Goal: Task Accomplishment & Management: Use online tool/utility

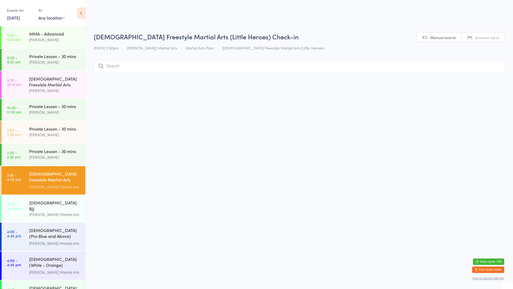
click at [133, 65] on input "search" at bounding box center [299, 66] width 411 height 12
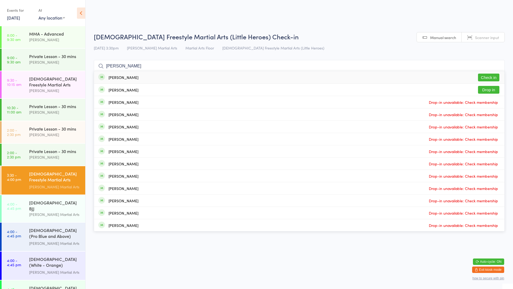
type input "[PERSON_NAME]"
click at [485, 78] on button "Check in" at bounding box center [488, 78] width 21 height 8
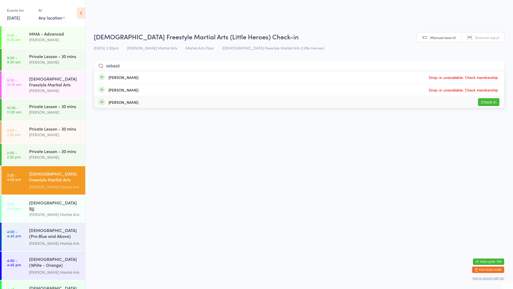
type input "sebasit"
click at [485, 103] on button "Check in" at bounding box center [488, 102] width 21 height 8
type input "esm"
click at [485, 88] on button "Check in" at bounding box center [488, 90] width 21 height 8
type input "viv"
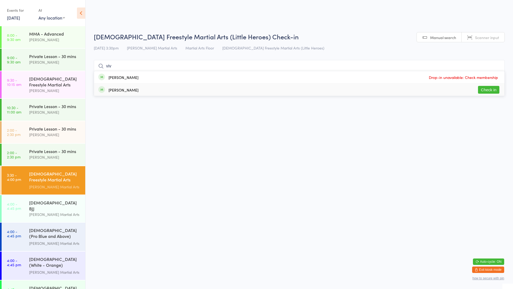
click at [487, 87] on button "Check in" at bounding box center [488, 90] width 21 height 8
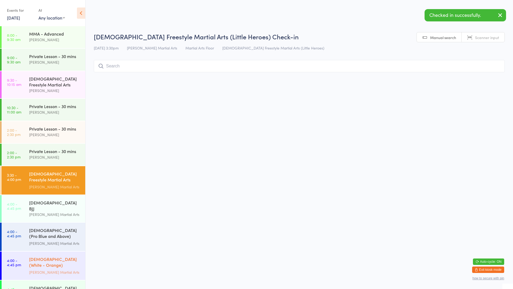
click at [62, 257] on div "[DEMOGRAPHIC_DATA] (White - Orange) Freestyle Martial Arts" at bounding box center [55, 262] width 52 height 13
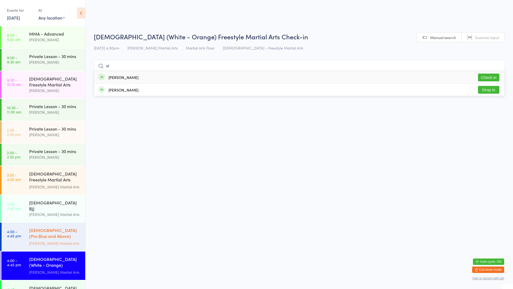
type input "vi"
click at [45, 230] on div "[DEMOGRAPHIC_DATA] (Pro Blue and Above) Freestyle Martial Arts" at bounding box center [55, 233] width 52 height 13
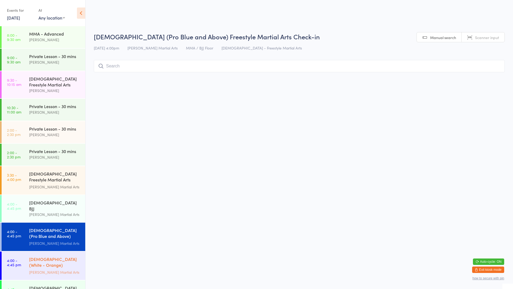
click at [32, 256] on div "[DEMOGRAPHIC_DATA] (White - Orange) Freestyle Martial Arts" at bounding box center [55, 262] width 52 height 13
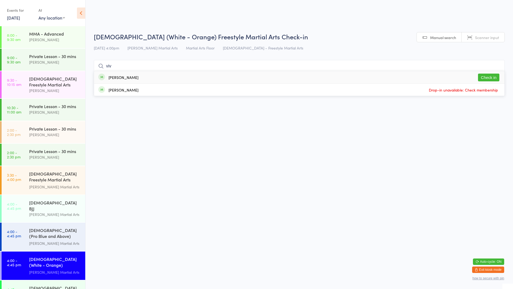
type input "viv"
click at [494, 77] on button "Check in" at bounding box center [488, 78] width 21 height 8
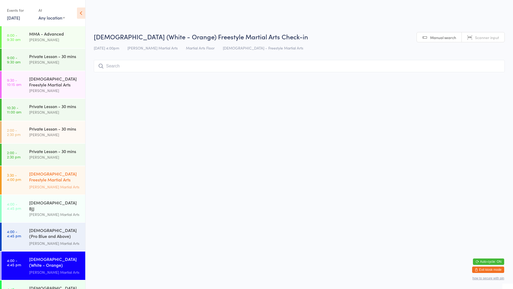
click at [53, 175] on div "[DEMOGRAPHIC_DATA] Freestyle Martial Arts (Little Heroes)" at bounding box center [55, 177] width 52 height 13
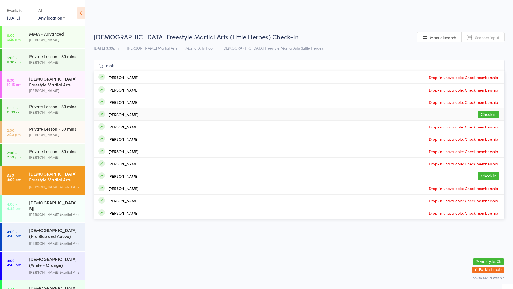
type input "matt"
click at [491, 116] on button "Check in" at bounding box center [488, 114] width 21 height 8
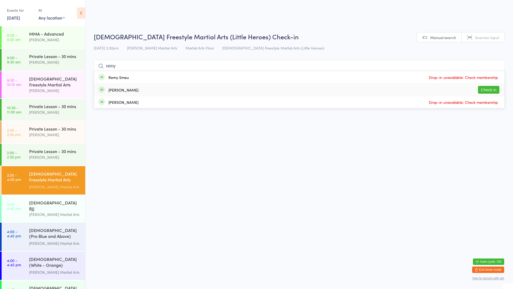
type input "remy"
click at [494, 90] on button "Check in" at bounding box center [488, 90] width 21 height 8
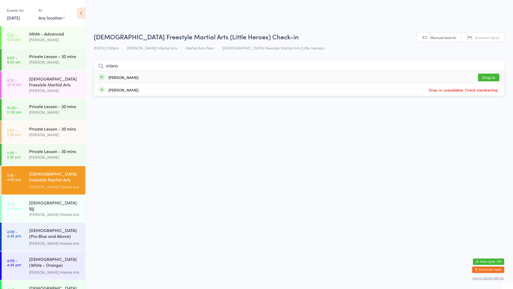
type input "orlano"
click at [494, 77] on button "Drop in" at bounding box center [488, 78] width 21 height 8
type input "diya"
click at [115, 79] on div "[PERSON_NAME]" at bounding box center [124, 77] width 30 height 4
type input "[PERSON_NAME]"
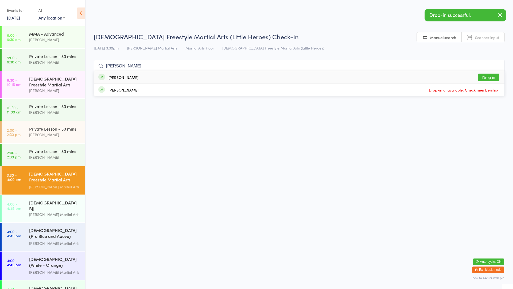
click at [115, 79] on div "[PERSON_NAME]" at bounding box center [124, 77] width 30 height 4
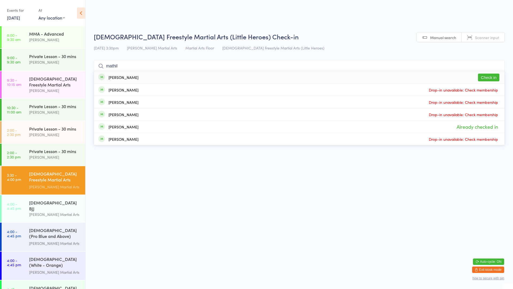
type input "mathil"
click at [490, 79] on button "Check in" at bounding box center [488, 78] width 21 height 8
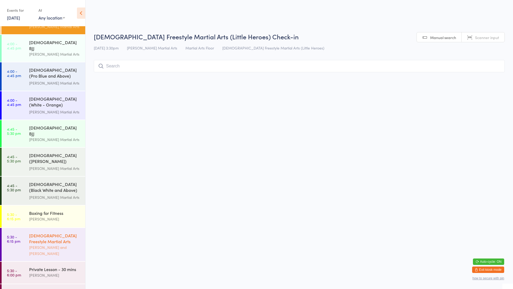
scroll to position [160, 0]
drag, startPoint x: 39, startPoint y: 235, endPoint x: 43, endPoint y: 230, distance: 6.6
click at [40, 244] on div "[PERSON_NAME] and [PERSON_NAME]" at bounding box center [55, 250] width 52 height 12
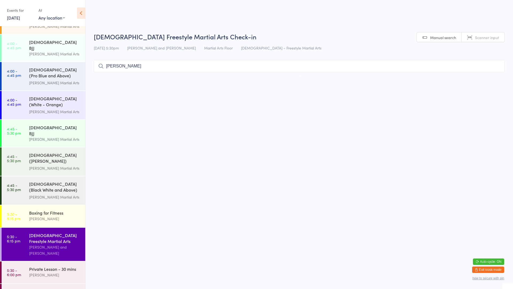
type input "[PERSON_NAME]"
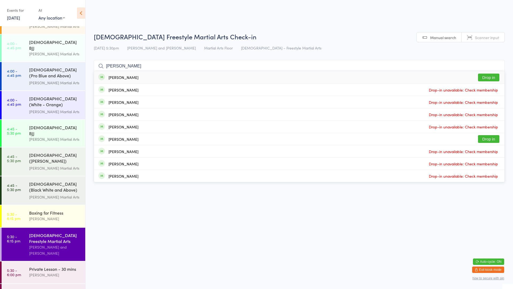
click at [487, 74] on button "Drop in" at bounding box center [488, 78] width 21 height 8
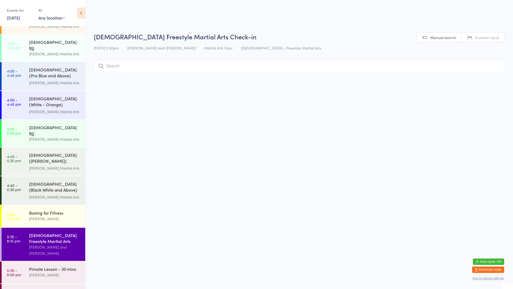
click at [351, 114] on html "You have now entered Kiosk Mode. Members will be able to check themselves in us…" at bounding box center [256, 144] width 513 height 289
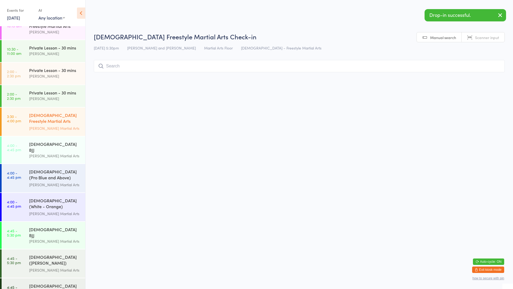
scroll to position [27, 0]
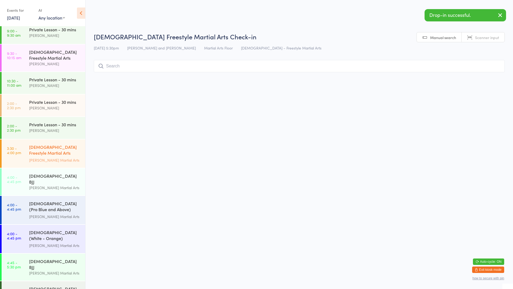
click at [57, 151] on div "[DEMOGRAPHIC_DATA] Freestyle Martial Arts (Little Heroes)" at bounding box center [55, 150] width 52 height 13
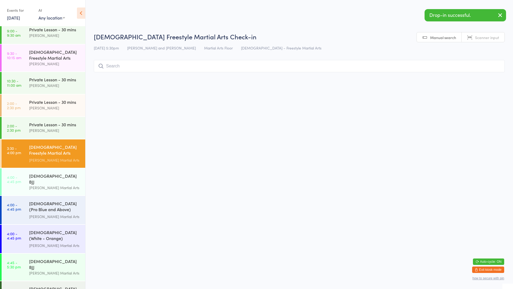
click at [123, 153] on html "You have now entered Kiosk Mode. Members will be able to check themselves in us…" at bounding box center [256, 144] width 513 height 289
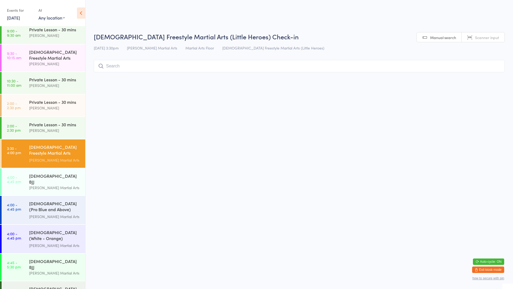
click at [116, 68] on input "search" at bounding box center [299, 66] width 411 height 12
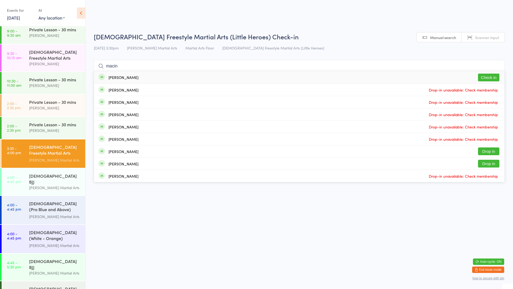
type input "macin"
click at [490, 79] on button "Check in" at bounding box center [488, 78] width 21 height 8
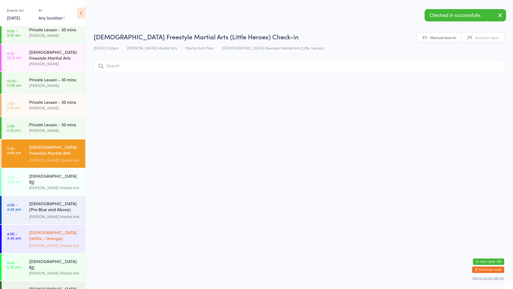
click at [66, 234] on div "[DEMOGRAPHIC_DATA] (White - Orange) Freestyle Martial Arts" at bounding box center [55, 235] width 52 height 13
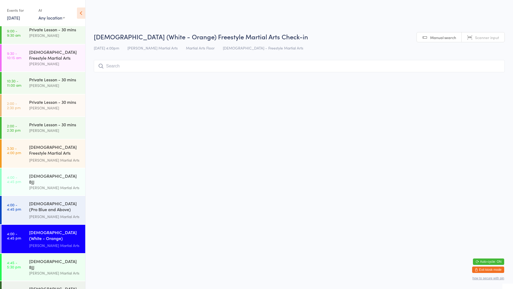
click at [141, 68] on input "search" at bounding box center [299, 66] width 411 height 12
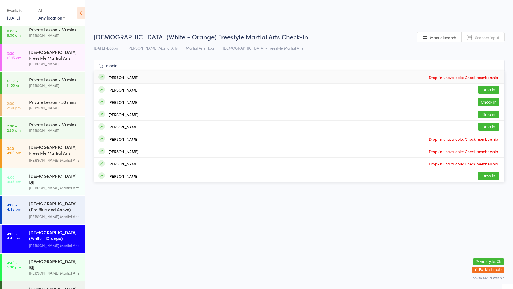
type input "macin"
click at [483, 105] on button "Check in" at bounding box center [488, 102] width 21 height 8
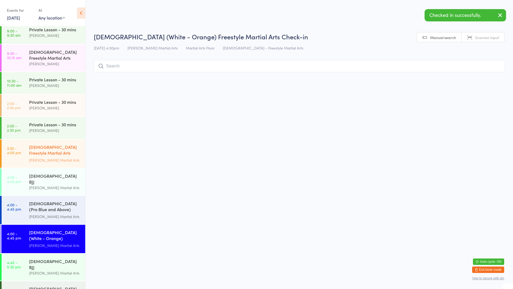
click at [48, 157] on div "[PERSON_NAME] Martial Arts" at bounding box center [55, 160] width 52 height 6
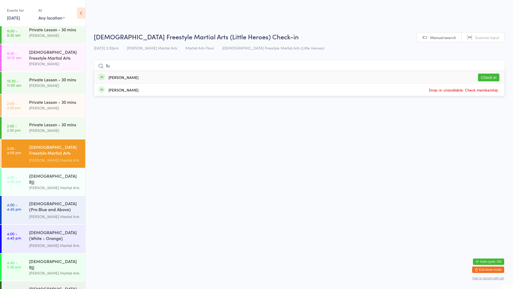
type input "fu"
click at [489, 80] on button "Check in" at bounding box center [488, 78] width 21 height 8
type input "lily"
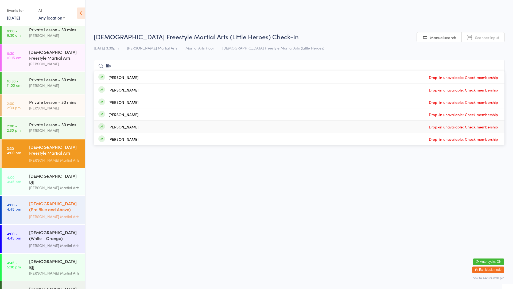
click at [47, 200] on div "[DEMOGRAPHIC_DATA] (Pro Blue and Above) Freestyle Martial Arts" at bounding box center [55, 206] width 52 height 13
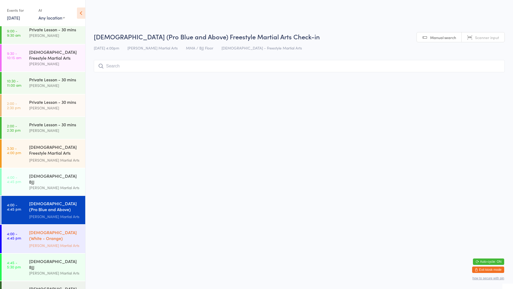
click at [56, 230] on div "[DEMOGRAPHIC_DATA] (White - Orange) Freestyle Martial Arts" at bounding box center [55, 235] width 52 height 13
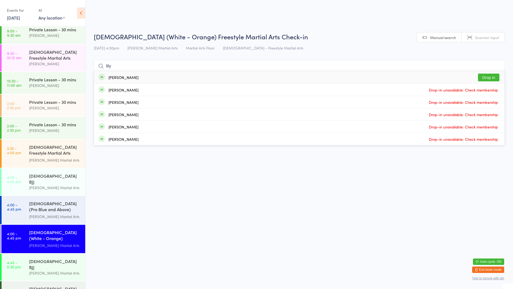
type input "lily"
click at [490, 78] on button "Drop in" at bounding box center [488, 78] width 21 height 8
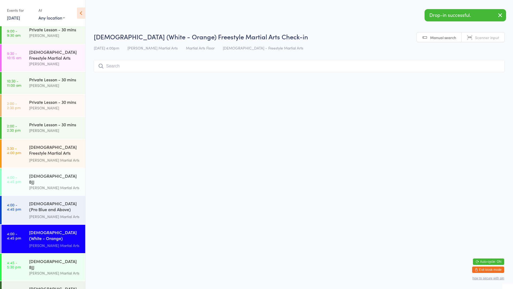
click at [163, 68] on input "search" at bounding box center [299, 66] width 411 height 12
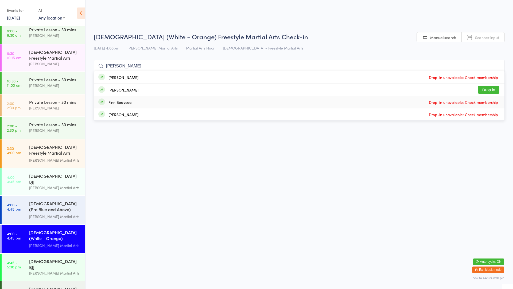
type input "[PERSON_NAME]"
click at [141, 105] on div "Finn Bodycoat Drop-in unavailable: Check membership" at bounding box center [299, 102] width 411 height 12
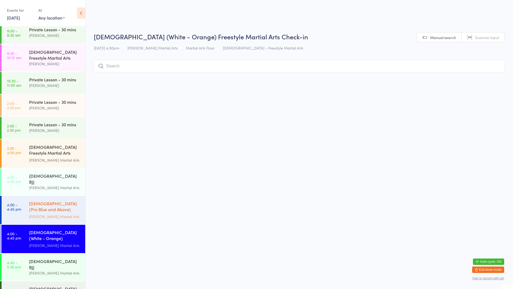
click at [48, 202] on div "[DEMOGRAPHIC_DATA] (Pro Blue and Above) Freestyle Martial Arts" at bounding box center [55, 206] width 52 height 13
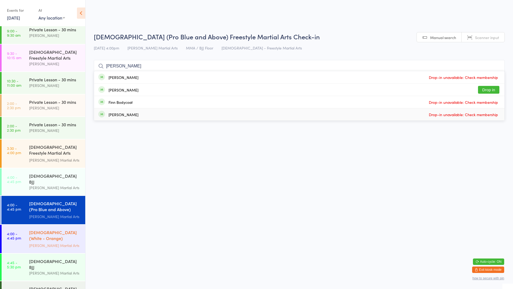
type input "[PERSON_NAME]"
click at [28, 230] on link "4:00 - 4:45 pm [DEMOGRAPHIC_DATA] (White - Orange) Freestyle Martial Arts [PERS…" at bounding box center [44, 239] width 84 height 28
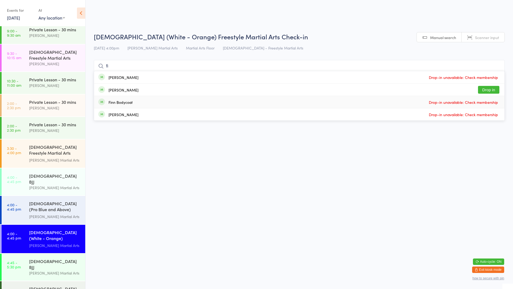
type input "f"
type input "reb"
click at [491, 76] on button "Check in" at bounding box center [488, 78] width 21 height 8
type input "zoey"
click at [487, 78] on button "Drop in" at bounding box center [488, 78] width 21 height 8
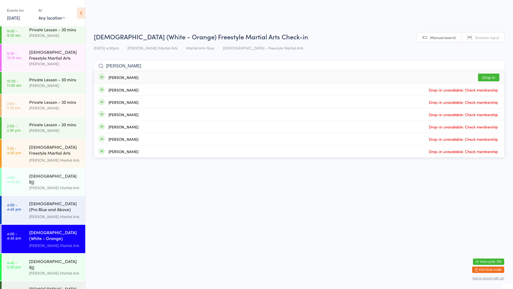
type input "[PERSON_NAME]"
click at [480, 77] on button "Drop in" at bounding box center [488, 78] width 21 height 8
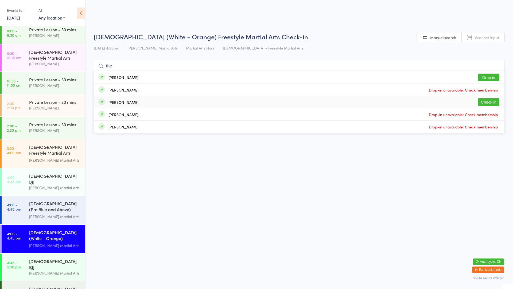
type input "the"
drag, startPoint x: 492, startPoint y: 99, endPoint x: 504, endPoint y: 103, distance: 12.5
click at [504, 103] on div "[PERSON_NAME] Check in" at bounding box center [299, 102] width 411 height 12
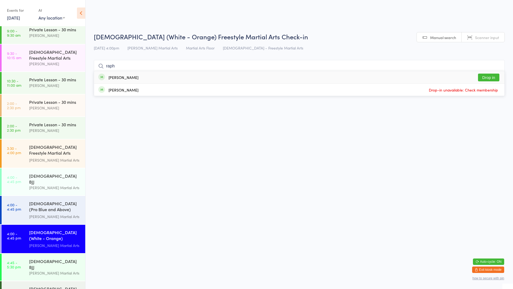
type input "raph"
click at [117, 79] on div "[PERSON_NAME]" at bounding box center [124, 77] width 30 height 4
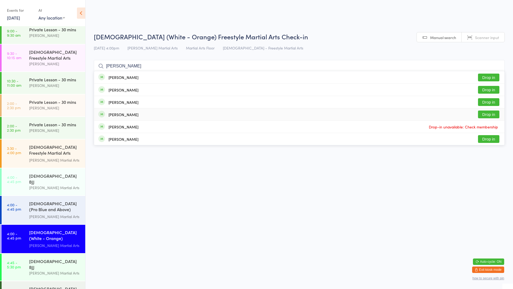
type input "[PERSON_NAME]"
click at [123, 114] on div "[PERSON_NAME]" at bounding box center [124, 114] width 30 height 4
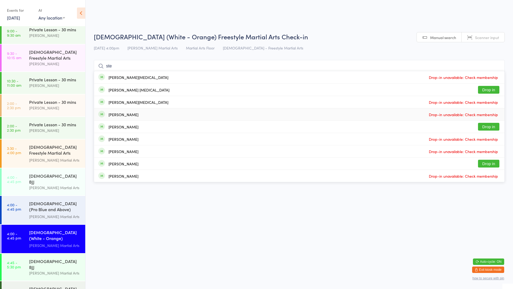
type input "[PERSON_NAME]"
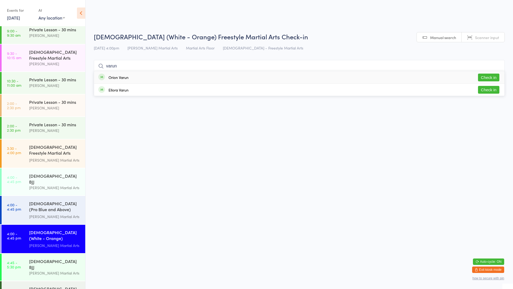
type input "varun"
click at [485, 78] on button "Check in" at bounding box center [488, 78] width 21 height 8
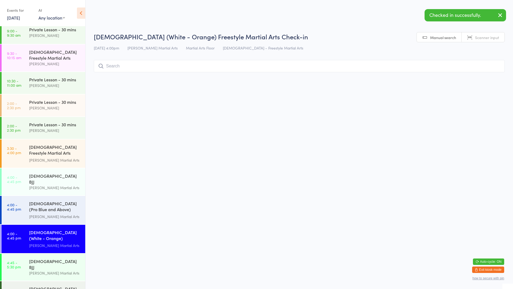
click at [353, 67] on input "search" at bounding box center [299, 66] width 411 height 12
type input "varun"
click at [483, 91] on button "Check in" at bounding box center [488, 90] width 21 height 8
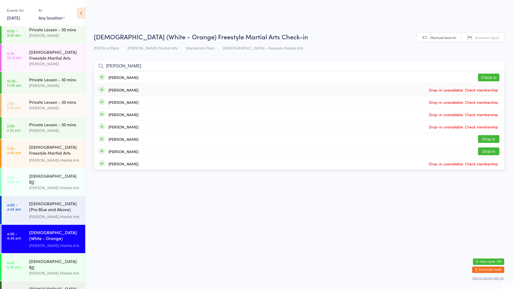
type input "[PERSON_NAME]"
click at [486, 79] on button "Check in" at bounding box center [488, 78] width 21 height 8
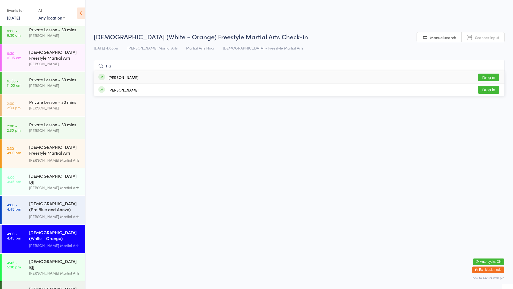
type input "n"
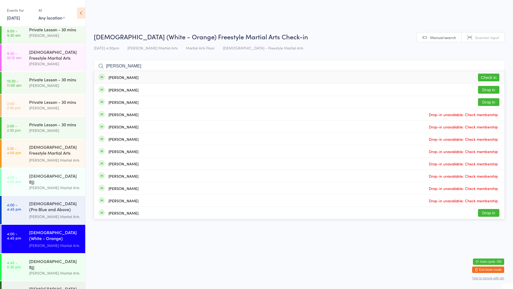
type input "[PERSON_NAME]"
click at [486, 76] on button "Check in" at bounding box center [488, 78] width 21 height 8
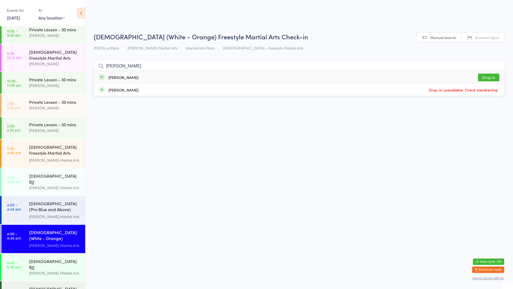
type input "[PERSON_NAME]"
click at [118, 79] on div "[PERSON_NAME]" at bounding box center [124, 77] width 30 height 4
click at [346, 231] on html "You have now entered Kiosk Mode. Members will be able to check themselves in us…" at bounding box center [256, 144] width 513 height 289
click at [154, 65] on input "[PERSON_NAME]" at bounding box center [299, 66] width 411 height 12
type input "e"
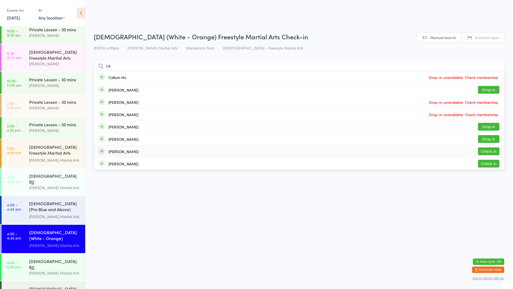
type input "ca"
click at [147, 150] on div "[PERSON_NAME] Check in" at bounding box center [299, 151] width 411 height 12
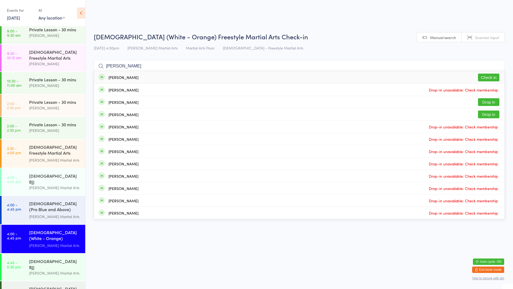
type input "[PERSON_NAME]"
click at [489, 78] on button "Check in" at bounding box center [488, 78] width 21 height 8
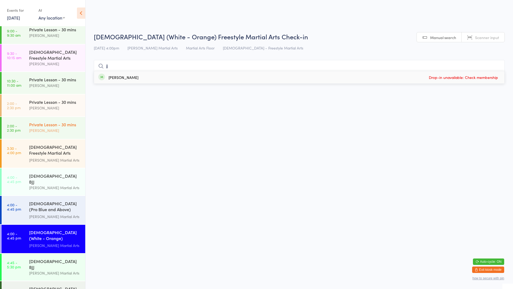
type input "j"
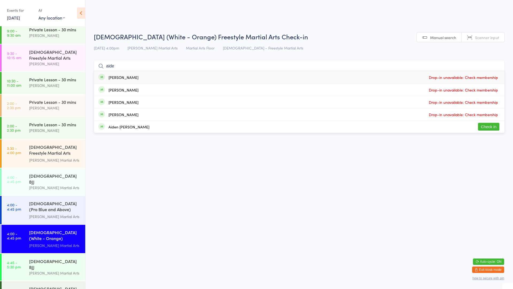
type input "aide"
click at [137, 129] on div "Aiden [PERSON_NAME]" at bounding box center [129, 127] width 41 height 4
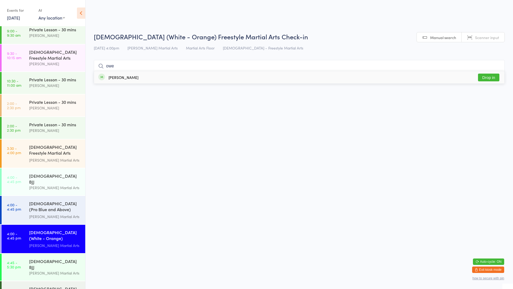
type input "owe"
click at [491, 75] on button "Drop in" at bounding box center [488, 78] width 21 height 8
click at [140, 66] on input "search" at bounding box center [299, 66] width 411 height 12
type input "[PERSON_NAME]"
click at [491, 79] on button "Check in" at bounding box center [488, 78] width 21 height 8
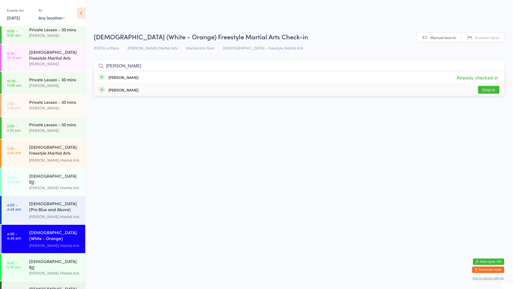
type input "[PERSON_NAME]"
click at [445, 161] on html "You have now entered Kiosk Mode. Members will be able to check themselves in us…" at bounding box center [256, 144] width 513 height 289
click at [28, 253] on link "4:45 - 5:30 pm [DEMOGRAPHIC_DATA] BJJ [PERSON_NAME] Martial Arts" at bounding box center [44, 266] width 84 height 27
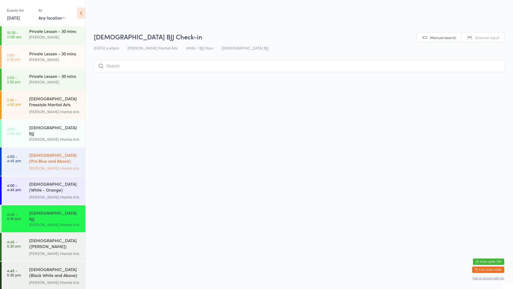
scroll to position [80, 0]
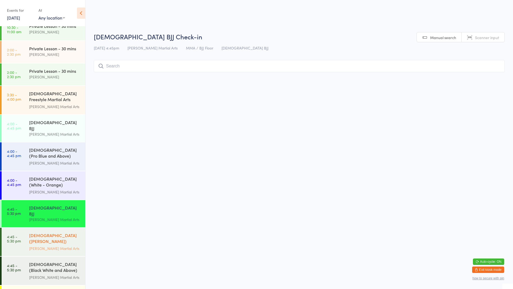
click at [35, 232] on div "[DEMOGRAPHIC_DATA] ([PERSON_NAME]) Freestyle Martial Arts" at bounding box center [55, 238] width 52 height 13
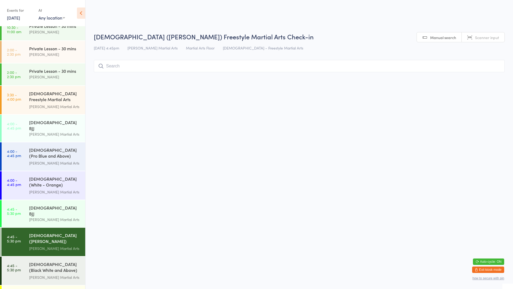
click at [138, 63] on input "search" at bounding box center [299, 66] width 411 height 12
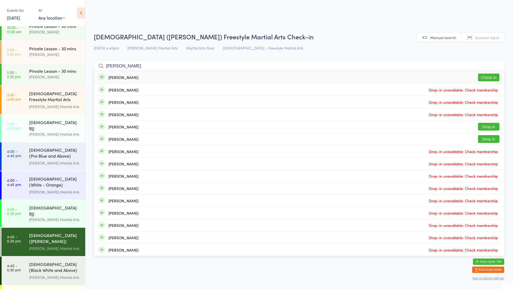
type input "[PERSON_NAME]"
click at [489, 80] on button "Check in" at bounding box center [488, 78] width 21 height 8
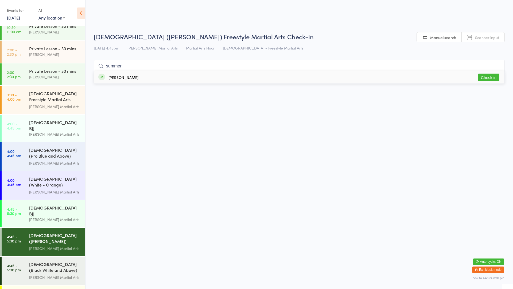
type input "summer"
click at [491, 78] on button "Check in" at bounding box center [488, 78] width 21 height 8
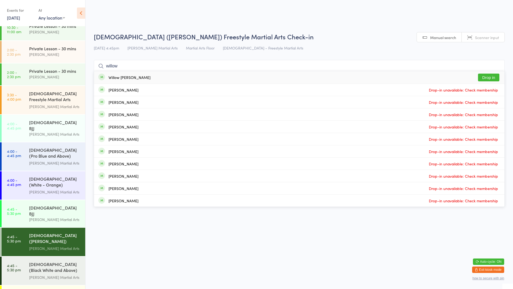
type input "willow"
click at [496, 76] on button "Drop in" at bounding box center [488, 78] width 21 height 8
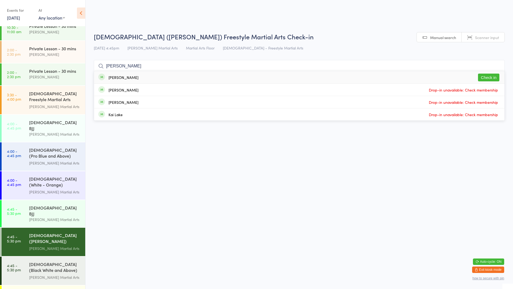
type input "[PERSON_NAME]"
click at [428, 80] on div "[PERSON_NAME] Check in" at bounding box center [299, 77] width 411 height 12
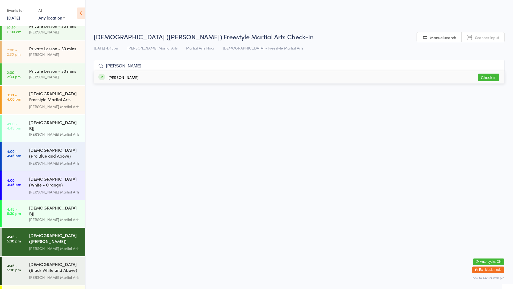
type input "[PERSON_NAME]"
click at [490, 79] on button "Check in" at bounding box center [488, 78] width 21 height 8
type input "d"
type input "di gi"
click at [486, 79] on button "Drop in" at bounding box center [488, 78] width 21 height 8
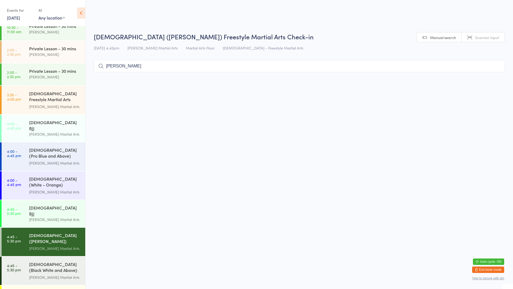
type input "[PERSON_NAME]"
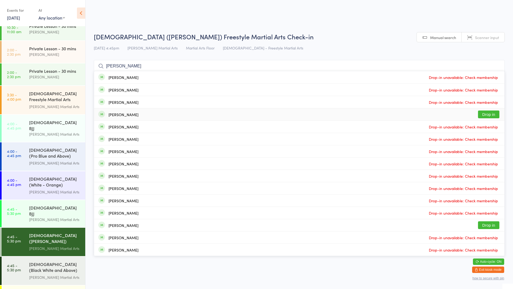
click at [418, 109] on div "[PERSON_NAME] Drop in" at bounding box center [299, 114] width 411 height 12
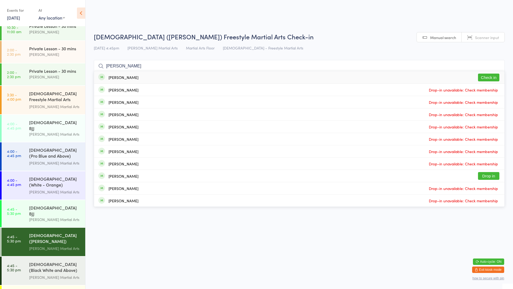
type input "[PERSON_NAME]"
click at [408, 75] on div "[PERSON_NAME] Check in" at bounding box center [299, 77] width 411 height 12
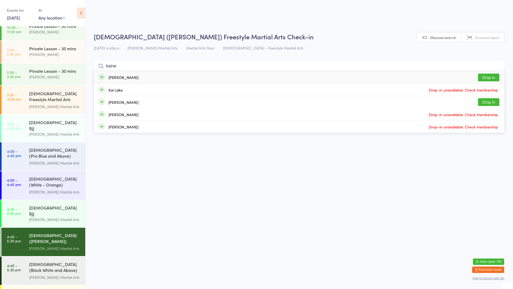
type input "kaine"
click at [493, 79] on button "Drop in" at bounding box center [488, 78] width 21 height 8
type input "kalman"
click at [498, 76] on button "Check in" at bounding box center [488, 78] width 21 height 8
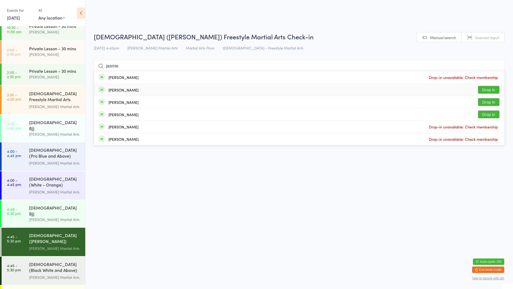
type input "jasmie"
click at [487, 91] on button "Drop in" at bounding box center [488, 90] width 21 height 8
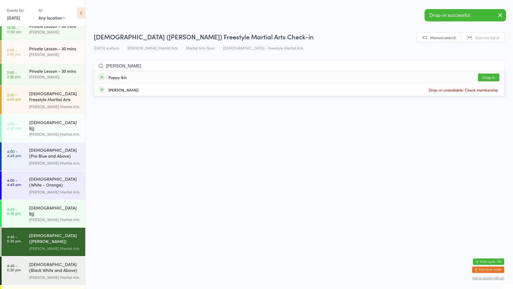
type input "[PERSON_NAME]"
click at [491, 75] on button "Drop in" at bounding box center [488, 78] width 21 height 8
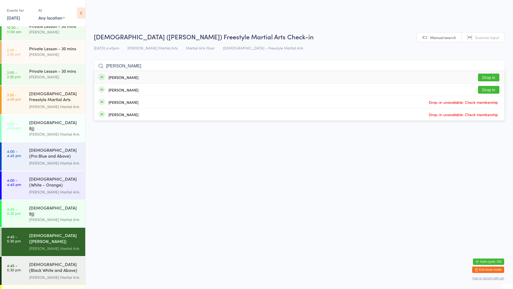
type input "[PERSON_NAME]"
click at [491, 75] on button "Drop in" at bounding box center [488, 78] width 21 height 8
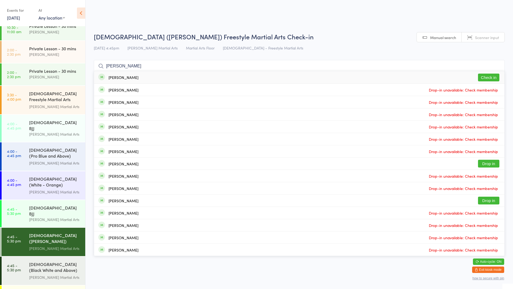
type input "[PERSON_NAME]"
click at [476, 78] on div "[PERSON_NAME] Check in" at bounding box center [299, 77] width 411 height 12
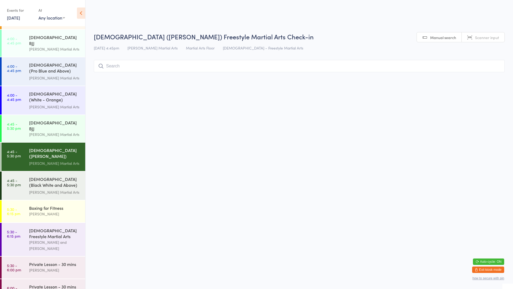
scroll to position [165, 0]
click at [12, 229] on link "5:30 - 6:15 pm [DEMOGRAPHIC_DATA] Freestyle Martial Arts [PERSON_NAME] and [PER…" at bounding box center [44, 239] width 84 height 33
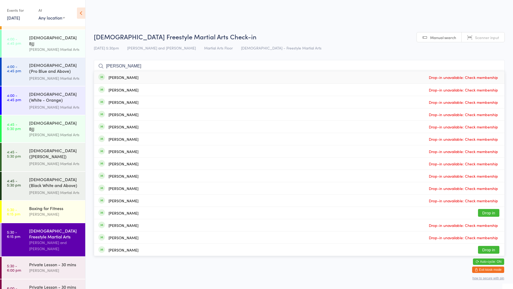
type input "[PERSON_NAME]"
click at [493, 213] on button "Drop in" at bounding box center [488, 213] width 21 height 8
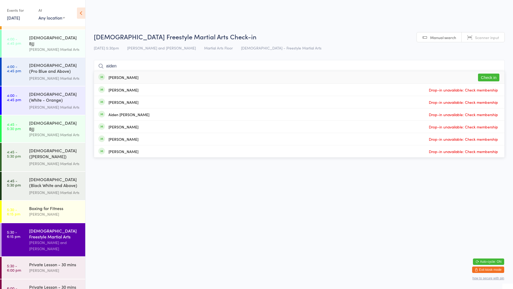
type input "aiden"
click at [490, 74] on button "Check in" at bounding box center [488, 78] width 21 height 8
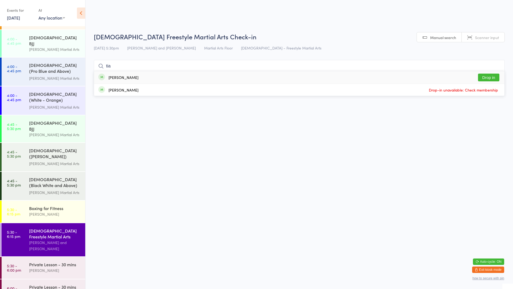
type input "tia"
click at [471, 77] on div "[PERSON_NAME] Drop in" at bounding box center [299, 77] width 411 height 12
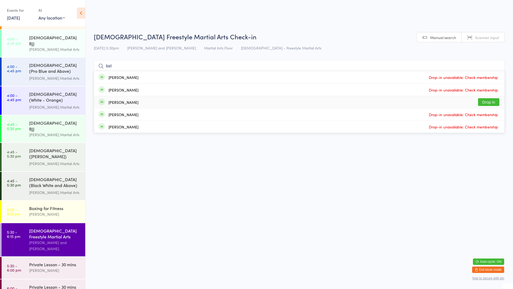
type input "kel"
click at [493, 101] on button "Drop in" at bounding box center [488, 102] width 21 height 8
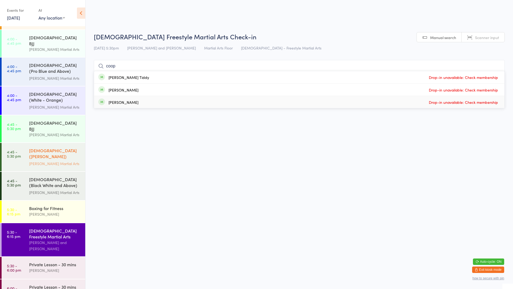
type input "coop"
click at [23, 143] on link "4:45 - 5:30 pm [DEMOGRAPHIC_DATA] ([PERSON_NAME]) Freestyle Martial Arts [PERSO…" at bounding box center [44, 157] width 84 height 28
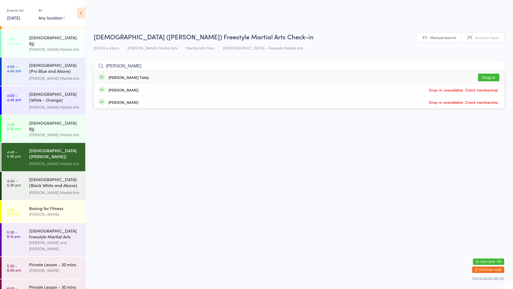
type input "[PERSON_NAME]"
click at [156, 79] on div "[PERSON_NAME] Tiddy Drop in" at bounding box center [299, 77] width 411 height 12
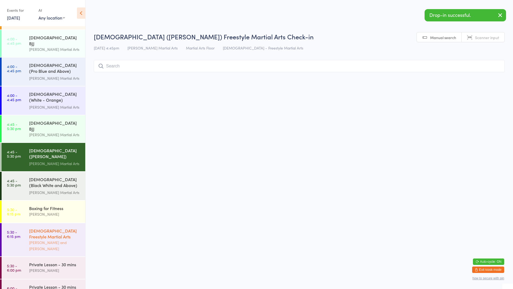
click at [35, 239] on div "[PERSON_NAME] and [PERSON_NAME]" at bounding box center [55, 245] width 52 height 12
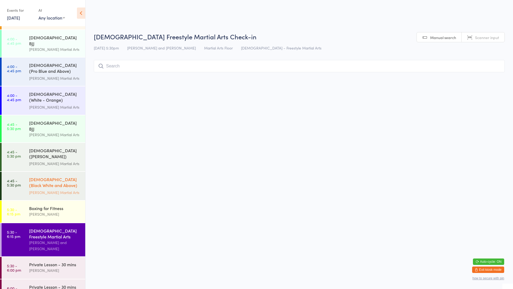
click at [49, 176] on div "[DEMOGRAPHIC_DATA] (Black White and Above) Freestyle Martial ..." at bounding box center [55, 182] width 52 height 13
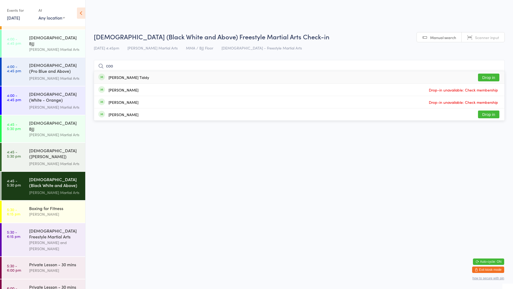
type input "coo"
click at [196, 81] on div "[PERSON_NAME] Tiddy Drop in" at bounding box center [299, 77] width 411 height 12
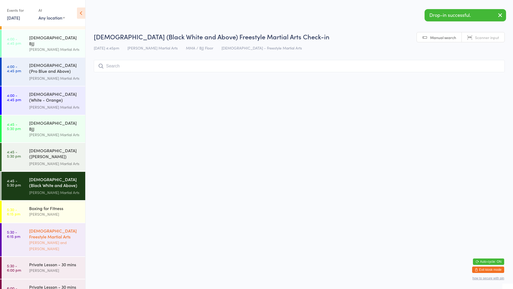
click at [42, 227] on div "[DEMOGRAPHIC_DATA] Freestyle Martial Arts" at bounding box center [55, 233] width 52 height 12
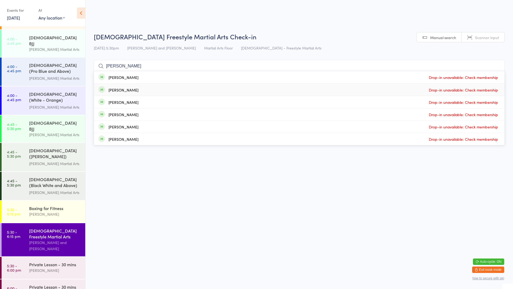
type input "[PERSON_NAME]"
click at [126, 79] on div "[PERSON_NAME]" at bounding box center [124, 77] width 30 height 4
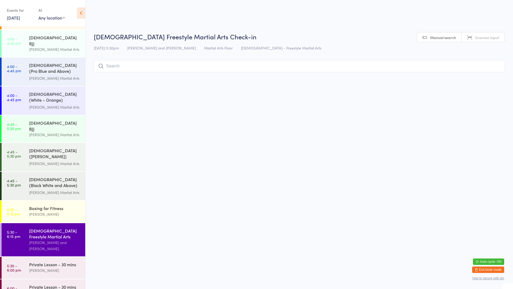
click at [149, 63] on input "search" at bounding box center [299, 66] width 411 height 12
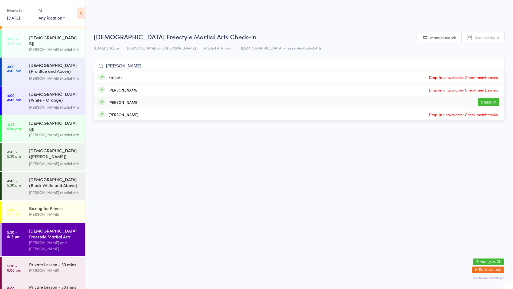
type input "[PERSON_NAME]"
click at [481, 102] on button "Check in" at bounding box center [488, 102] width 21 height 8
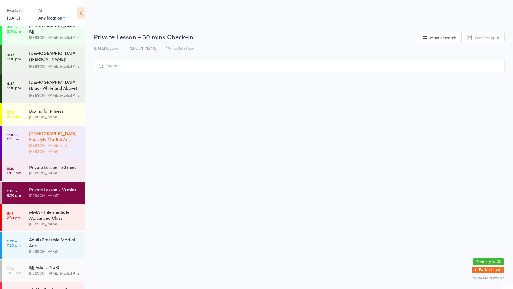
scroll to position [269, 0]
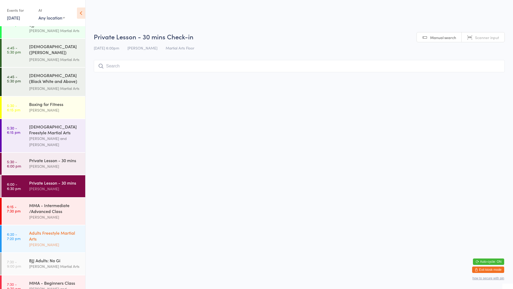
click at [51, 230] on div "Adults Freestyle Martial Arts" at bounding box center [55, 236] width 52 height 12
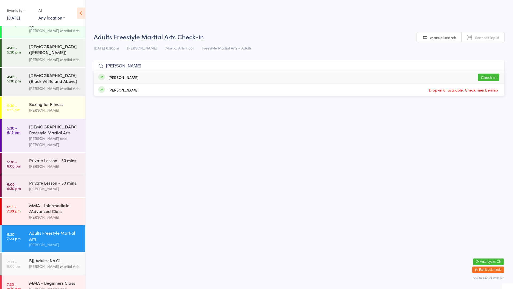
type input "[PERSON_NAME]"
click at [489, 79] on button "Check in" at bounding box center [488, 78] width 21 height 8
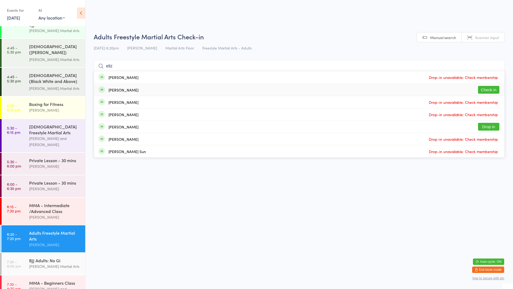
type input "eliz"
click at [485, 90] on button "Check in" at bounding box center [488, 90] width 21 height 8
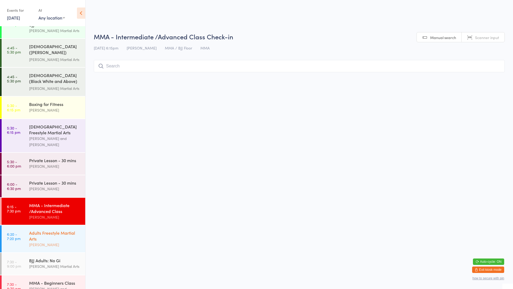
click at [67, 230] on div "Adults Freestyle Martial Arts" at bounding box center [55, 236] width 52 height 12
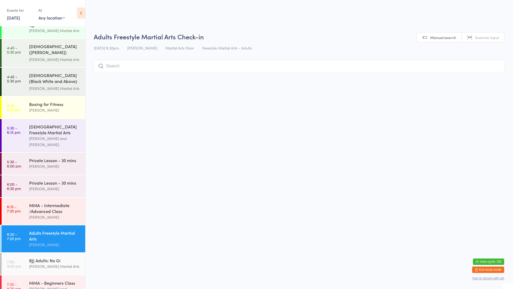
click at [105, 68] on input "search" at bounding box center [299, 66] width 411 height 12
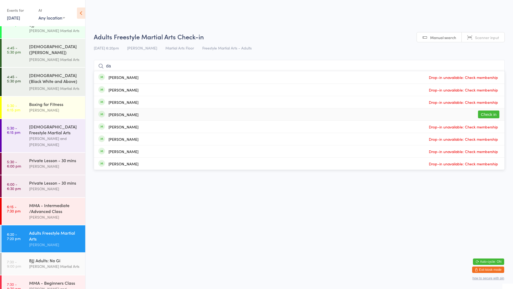
type input "da"
click at [492, 115] on button "Check in" at bounding box center [488, 114] width 21 height 8
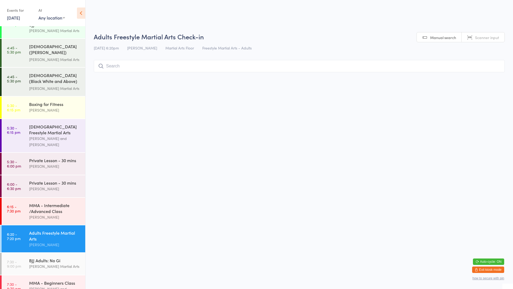
click at [310, 67] on input "search" at bounding box center [299, 66] width 411 height 12
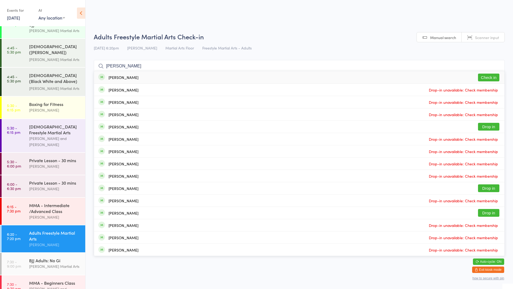
type input "[PERSON_NAME]"
click at [494, 76] on button "Check in" at bounding box center [488, 78] width 21 height 8
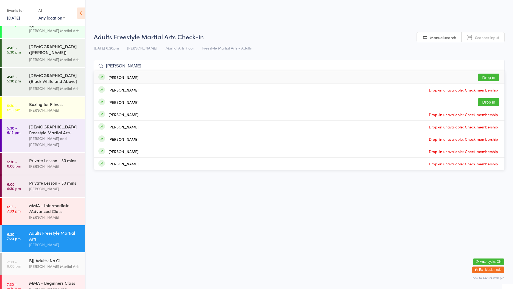
type input "[PERSON_NAME]"
click at [493, 78] on button "Drop in" at bounding box center [488, 78] width 21 height 8
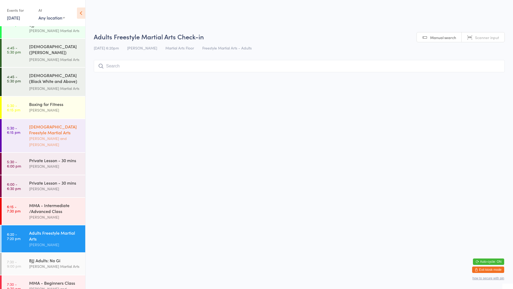
click at [52, 123] on div "[DEMOGRAPHIC_DATA] Freestyle Martial Arts" at bounding box center [55, 129] width 52 height 12
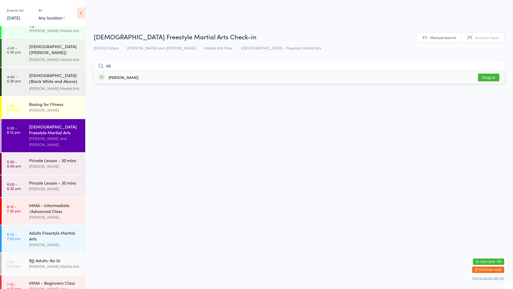
type input "eb"
drag, startPoint x: 491, startPoint y: 76, endPoint x: 486, endPoint y: 75, distance: 4.9
click at [491, 76] on button "Drop in" at bounding box center [488, 78] width 21 height 8
type input "[PERSON_NAME]"
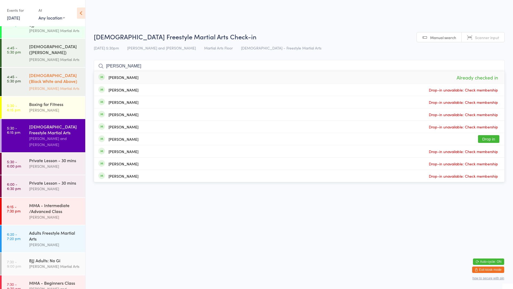
drag, startPoint x: 187, startPoint y: 66, endPoint x: 57, endPoint y: 56, distance: 130.3
click at [57, 56] on body "You have now entered Kiosk Mode. Members will be able to check themselves in us…" at bounding box center [256, 53] width 513 height 43
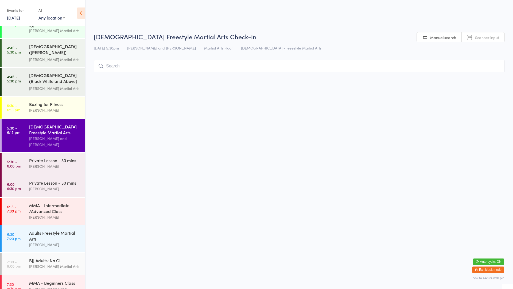
click at [267, 87] on html "You have now entered Kiosk Mode. Members will be able to check themselves in us…" at bounding box center [256, 144] width 513 height 289
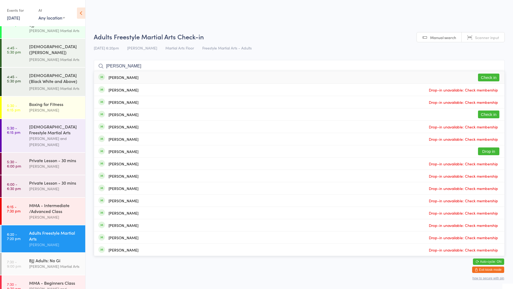
type input "[PERSON_NAME]"
click at [492, 77] on button "Check in" at bounding box center [488, 78] width 21 height 8
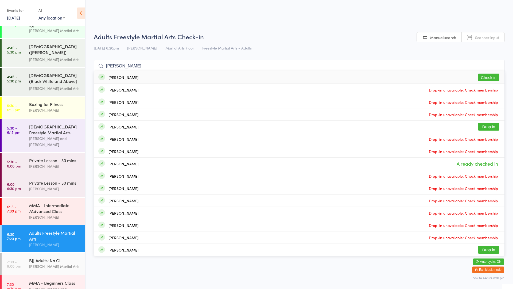
type input "[PERSON_NAME]"
click at [241, 81] on div "[PERSON_NAME] Check in" at bounding box center [299, 77] width 411 height 12
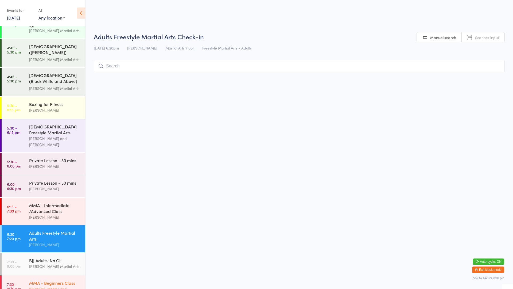
click at [20, 282] on time "7:30 - 8:30 pm" at bounding box center [14, 286] width 14 height 9
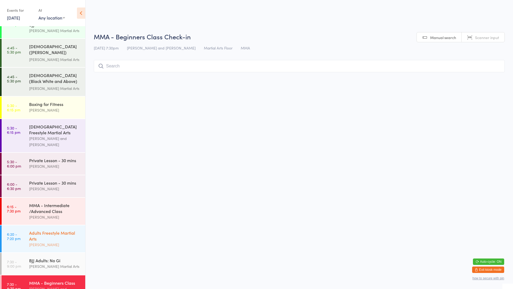
click at [20, 229] on link "6:20 - 7:20 pm Adults Freestyle Martial Arts [PERSON_NAME]" at bounding box center [44, 238] width 84 height 27
